Goal: Task Accomplishment & Management: Manage account settings

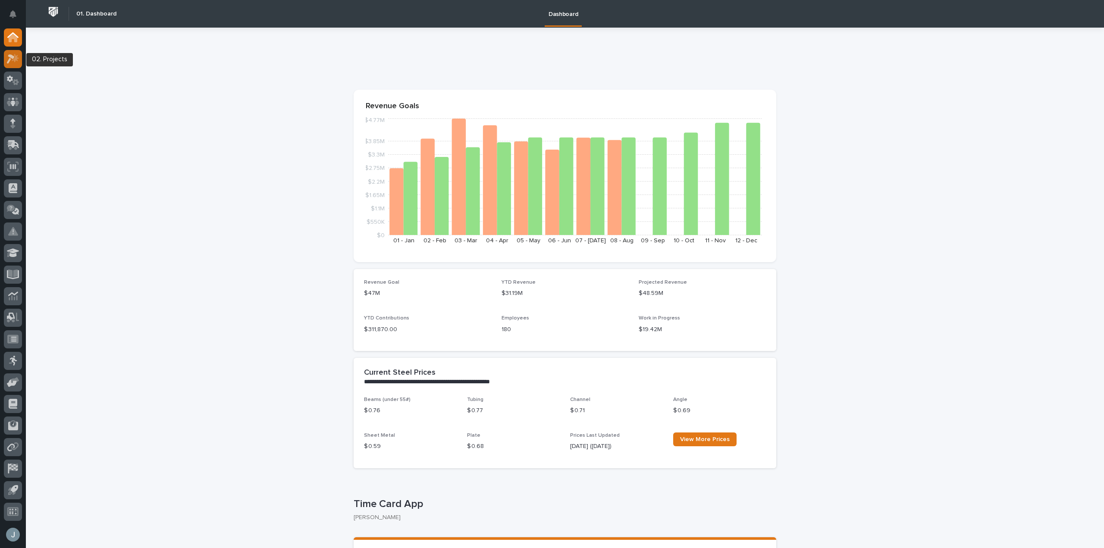
click at [12, 60] on icon at bounding box center [13, 59] width 13 height 10
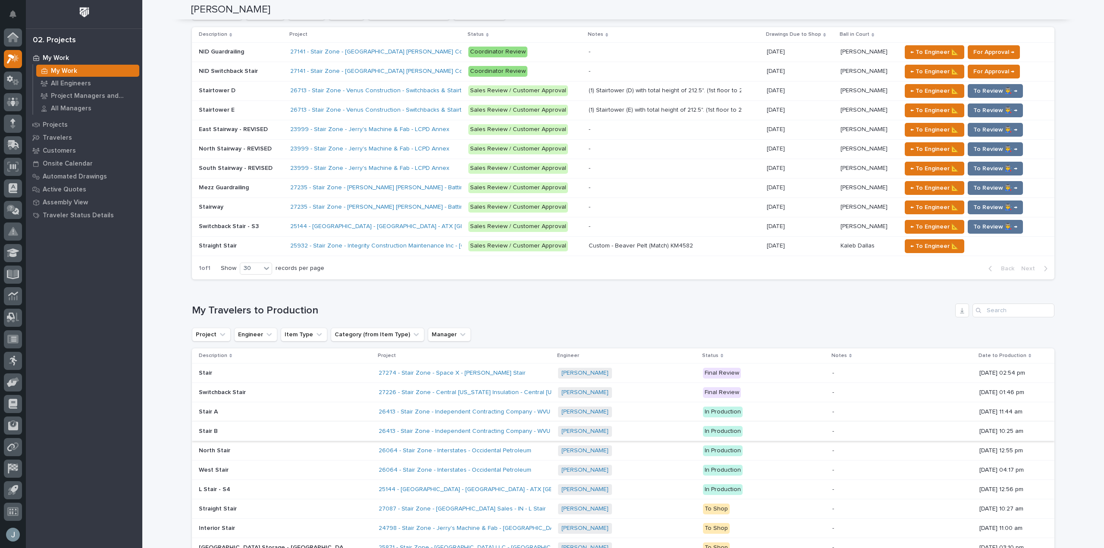
scroll to position [771, 0]
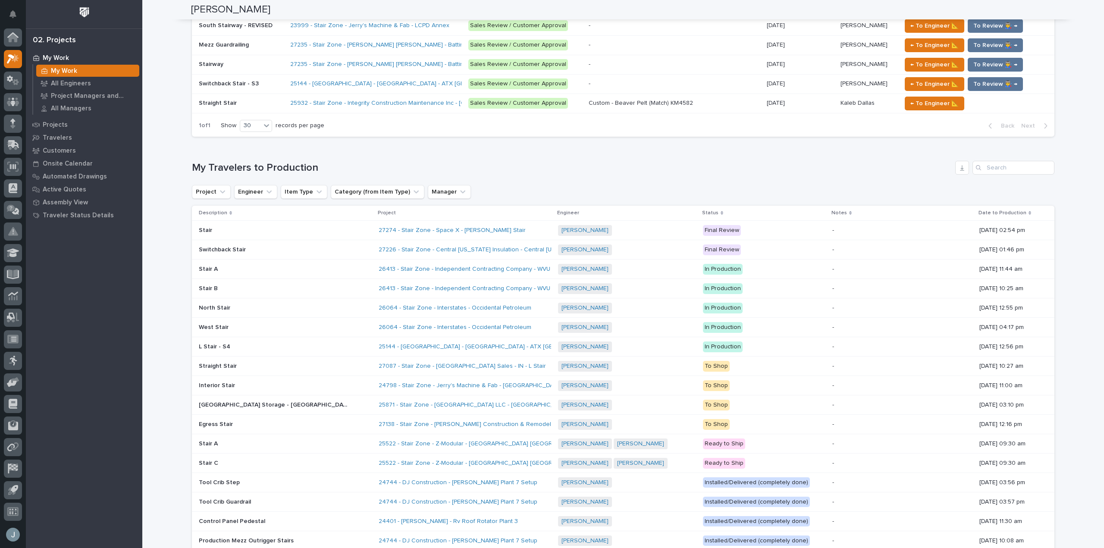
click at [631, 547] on div "[PERSON_NAME] + 0" at bounding box center [627, 541] width 138 height 18
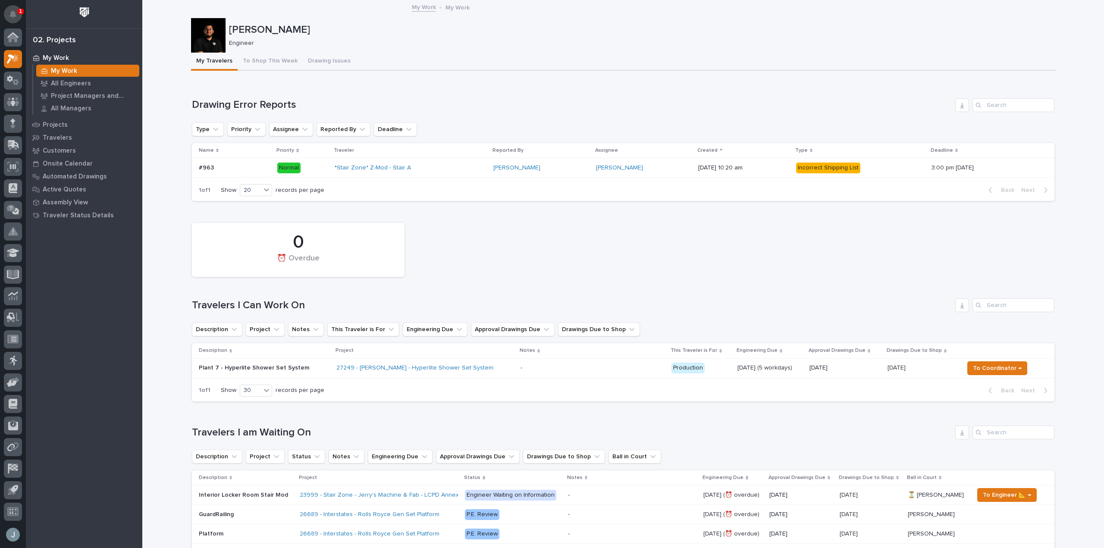
click at [14, 18] on button "Notifications" at bounding box center [13, 14] width 18 height 18
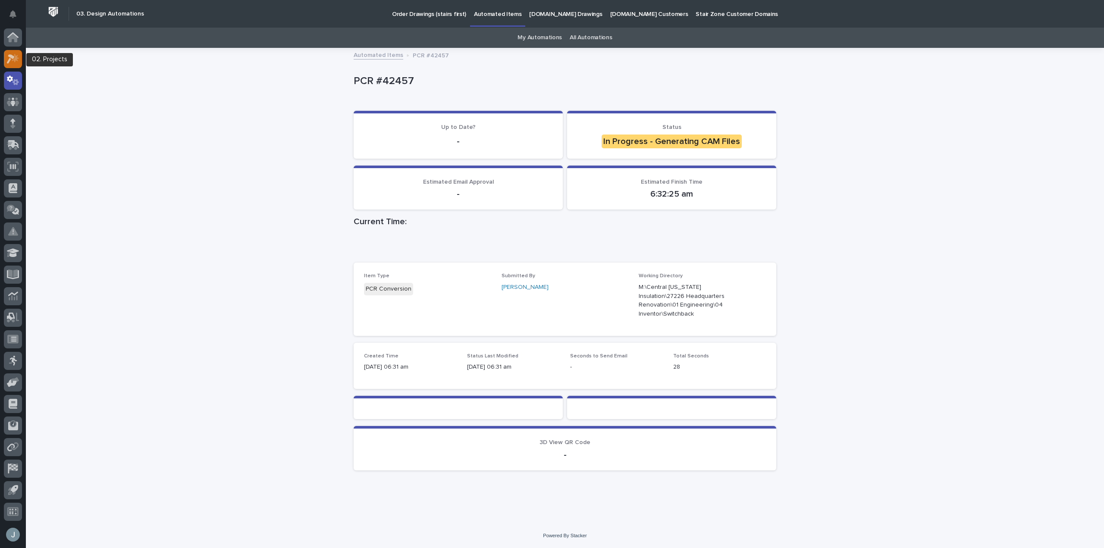
click at [8, 59] on icon at bounding box center [13, 59] width 13 height 10
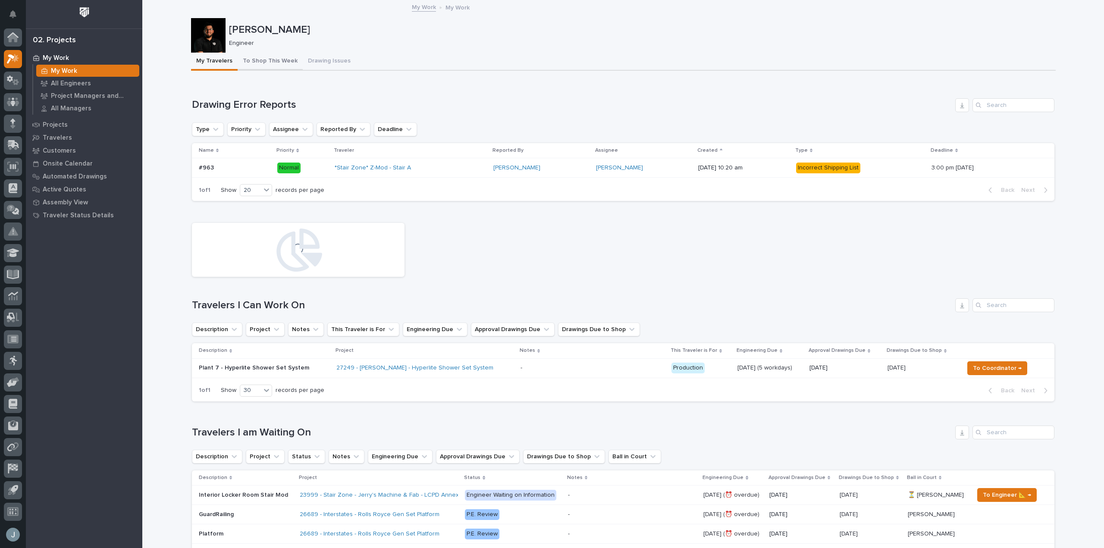
click at [279, 64] on button "To Shop This Week" at bounding box center [270, 62] width 65 height 18
